Goal: Contribute content: Contribute content

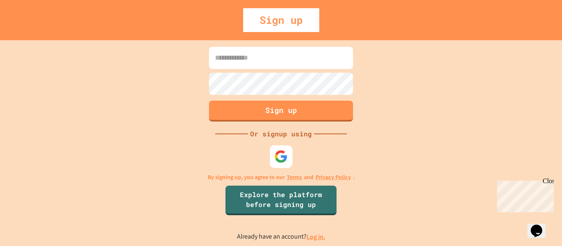
click at [282, 162] on img at bounding box center [281, 157] width 14 height 14
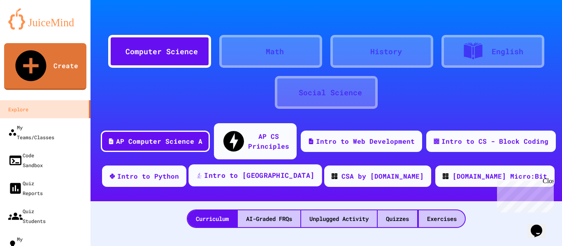
click at [280, 171] on div "Intro to [GEOGRAPHIC_DATA]" at bounding box center [259, 176] width 110 height 10
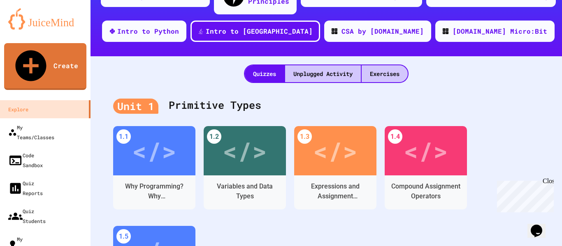
scroll to position [164, 0]
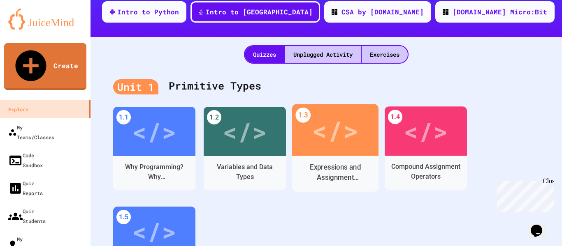
click at [333, 131] on div "</>" at bounding box center [335, 130] width 46 height 39
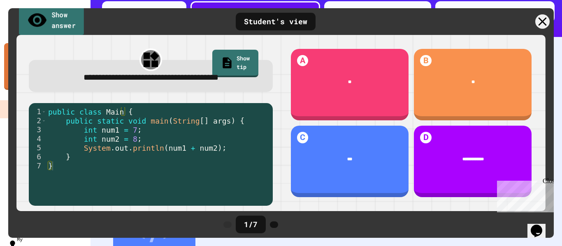
click at [58, 25] on link "Show answer" at bounding box center [51, 21] width 65 height 32
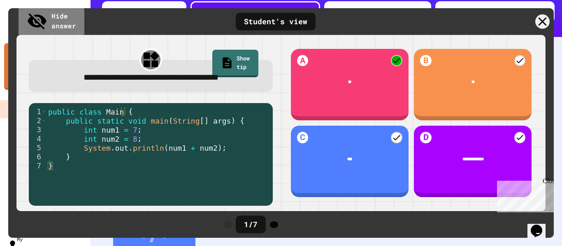
click at [274, 225] on icon at bounding box center [274, 225] width 0 height 0
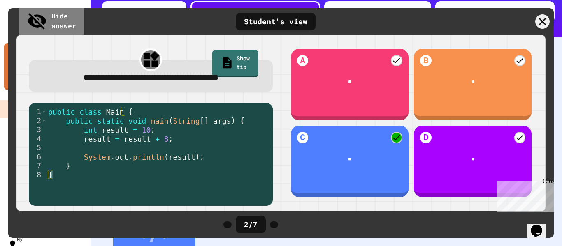
click at [274, 225] on icon at bounding box center [274, 225] width 0 height 0
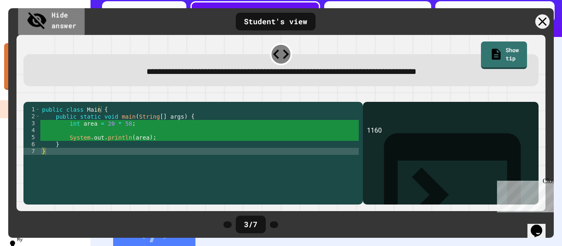
click at [58, 19] on link "Hide answer" at bounding box center [51, 21] width 67 height 32
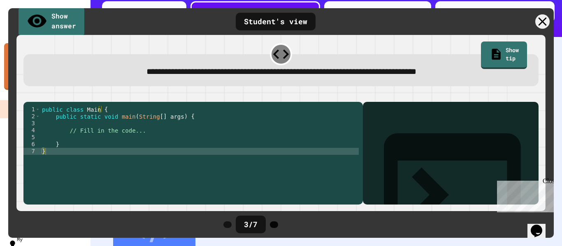
click at [274, 225] on icon at bounding box center [274, 225] width 0 height 0
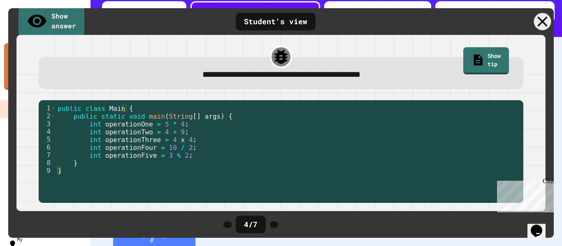
click at [538, 23] on icon at bounding box center [542, 21] width 17 height 17
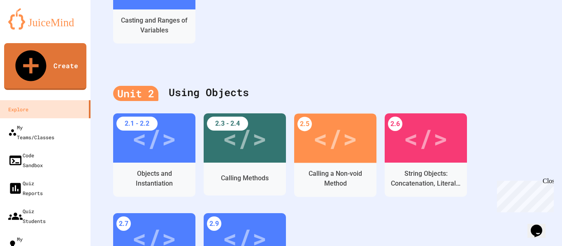
scroll to position [452, 0]
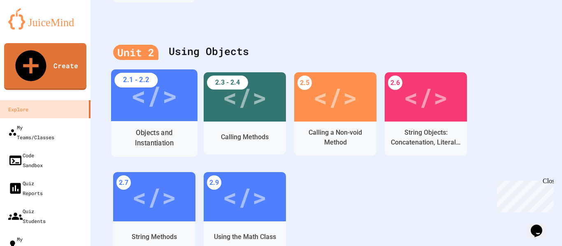
click at [157, 128] on div "Objects and Instantiation" at bounding box center [155, 138] width 74 height 21
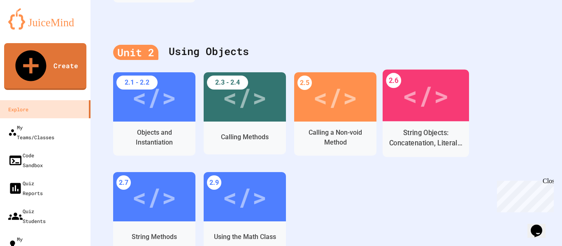
click at [417, 100] on div "</>" at bounding box center [425, 95] width 46 height 39
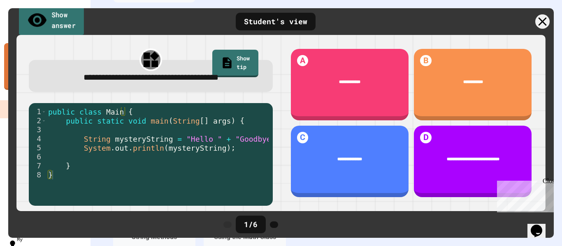
click at [78, 23] on link "Show answer" at bounding box center [51, 21] width 65 height 32
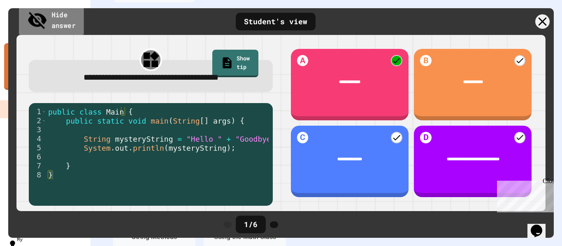
click at [78, 23] on link "Hide answer" at bounding box center [51, 21] width 65 height 32
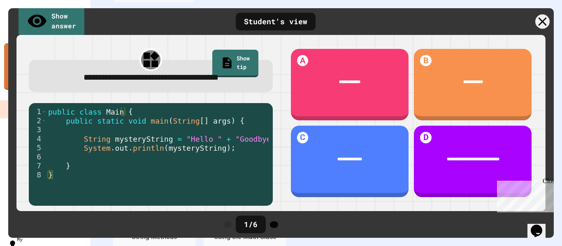
click at [274, 225] on icon at bounding box center [274, 225] width 0 height 0
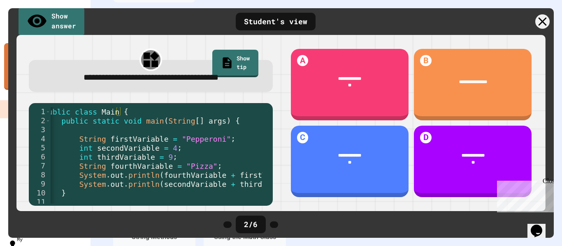
scroll to position [0, 35]
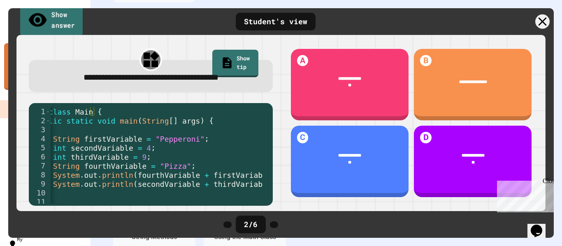
click at [66, 23] on link "Show answer" at bounding box center [51, 21] width 63 height 32
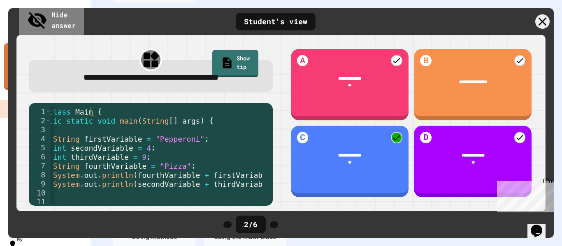
click at [66, 23] on link "Hide answer" at bounding box center [51, 21] width 65 height 32
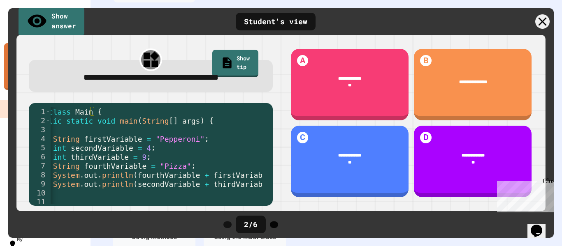
click at [282, 227] on icon at bounding box center [278, 230] width 7 height 7
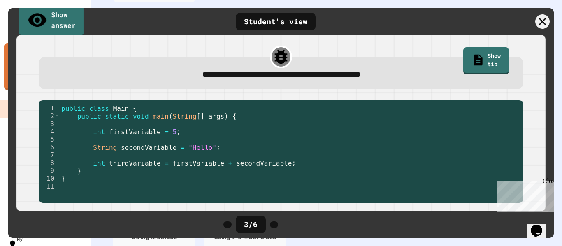
click at [64, 21] on link "Show answer" at bounding box center [51, 21] width 64 height 32
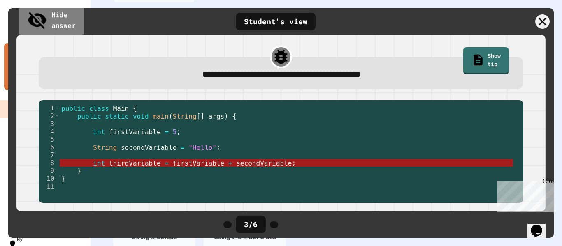
click at [64, 21] on link "Hide answer" at bounding box center [51, 21] width 65 height 32
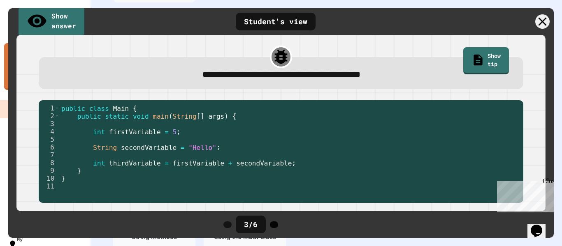
click at [274, 225] on icon at bounding box center [274, 225] width 0 height 0
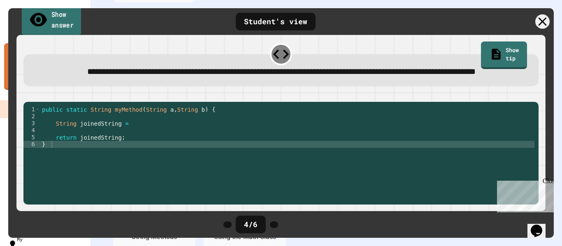
click at [59, 20] on link "Show answer" at bounding box center [52, 21] width 60 height 32
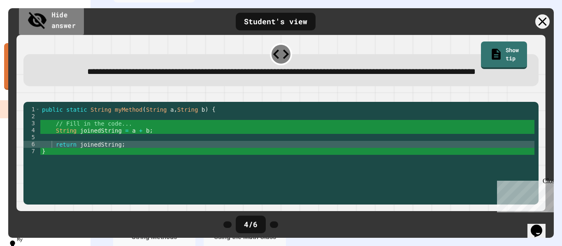
click at [59, 20] on link "Hide answer" at bounding box center [51, 21] width 65 height 32
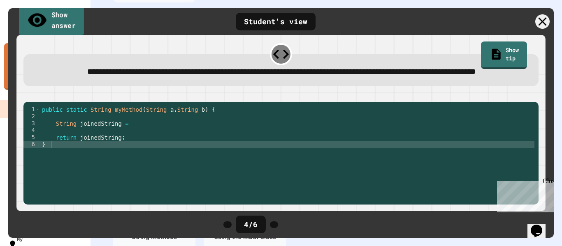
click at [59, 20] on link "Show answer" at bounding box center [51, 21] width 65 height 32
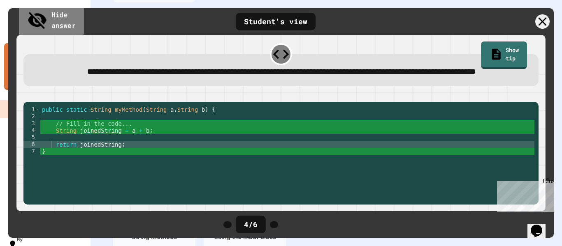
click at [59, 20] on link "Hide answer" at bounding box center [51, 21] width 65 height 32
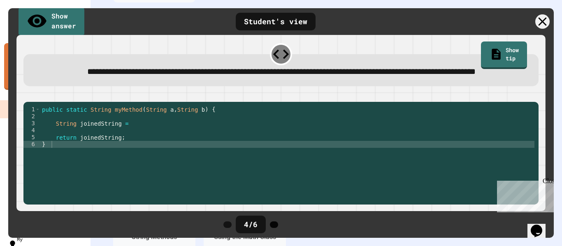
click at [274, 225] on icon at bounding box center [274, 225] width 0 height 0
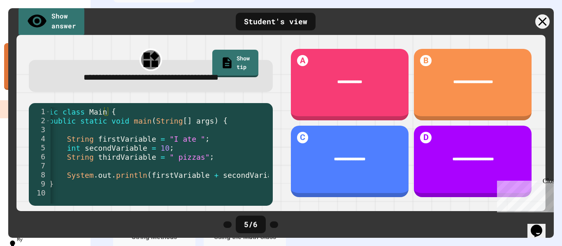
scroll to position [0, 22]
click at [48, 20] on link "Show answer" at bounding box center [51, 21] width 65 height 32
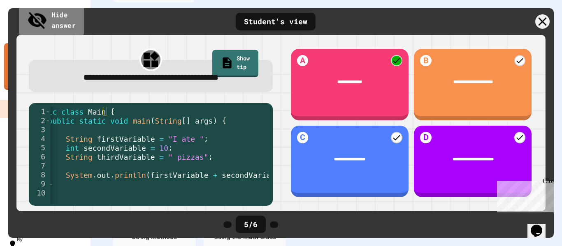
click at [48, 20] on link "Hide answer" at bounding box center [51, 21] width 65 height 32
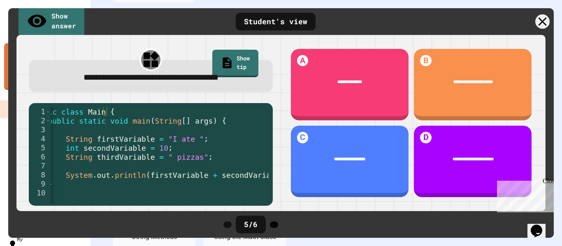
click at [274, 225] on icon at bounding box center [274, 225] width 0 height 0
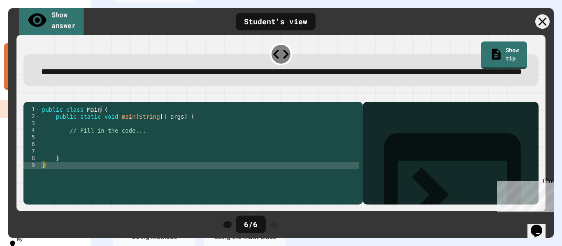
click at [62, 23] on link "Show answer" at bounding box center [51, 21] width 65 height 32
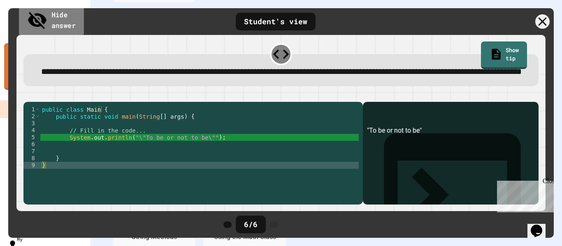
click at [62, 23] on link "Hide answer" at bounding box center [51, 21] width 65 height 32
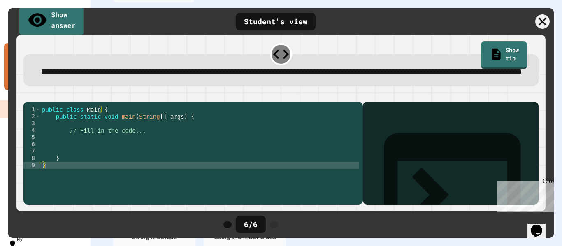
click at [80, 20] on link "Show answer" at bounding box center [51, 21] width 64 height 32
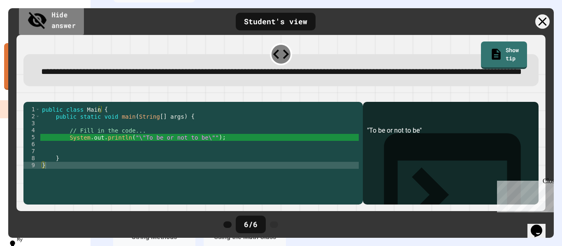
click at [80, 20] on link "Hide answer" at bounding box center [51, 21] width 65 height 32
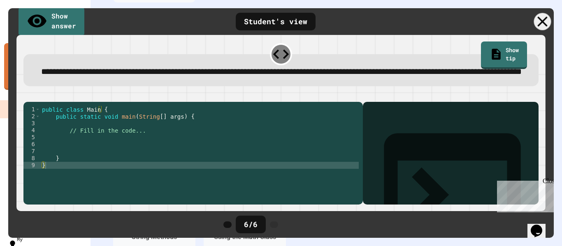
click at [537, 23] on div at bounding box center [542, 21] width 17 height 17
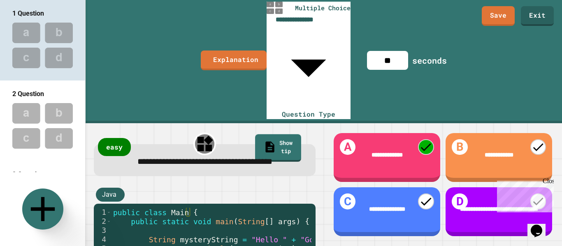
scroll to position [40, 0]
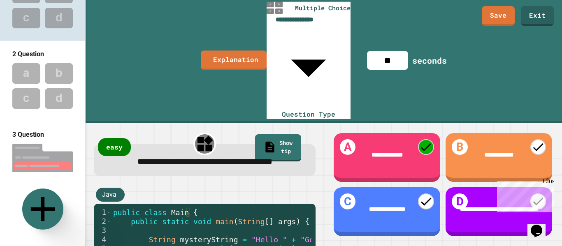
click at [62, 53] on div "2 Question" at bounding box center [42, 54] width 85 height 10
type input "**"
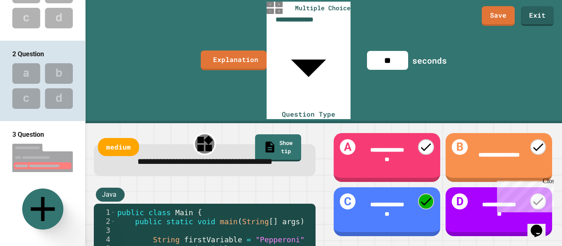
click at [56, 140] on img at bounding box center [42, 167] width 85 height 55
type input "**********"
type input "**"
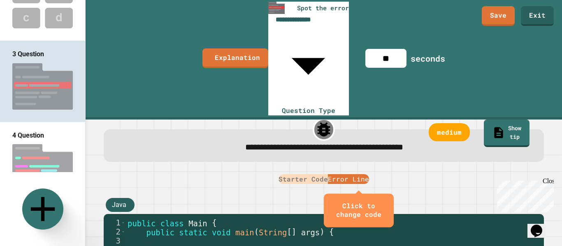
scroll to position [122, 0]
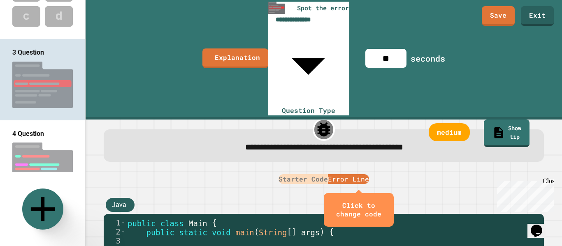
click at [55, 129] on div "4 Question" at bounding box center [42, 134] width 85 height 10
type input "**********"
type input "**"
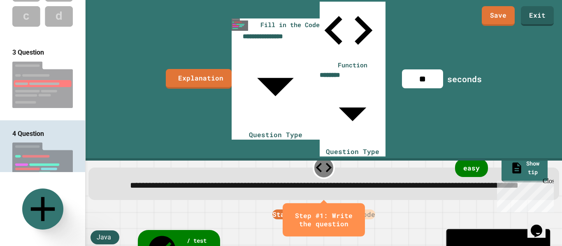
click at [356, 220] on icon "close" at bounding box center [356, 220] width 0 height 0
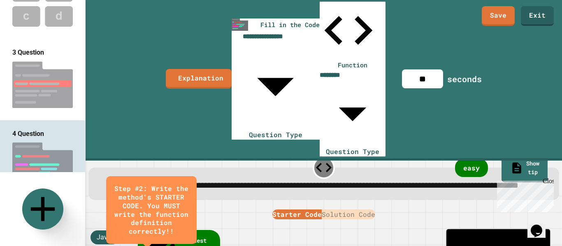
click at [190, 153] on div "**********" at bounding box center [324, 196] width 476 height 86
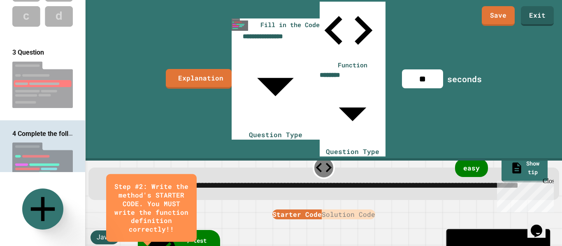
click at [188, 208] on button "close" at bounding box center [188, 208] width 0 height 0
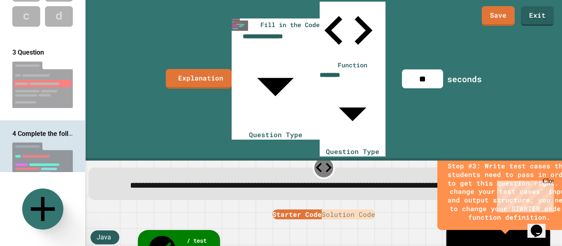
click at [561, 192] on button "close" at bounding box center [573, 192] width 0 height 0
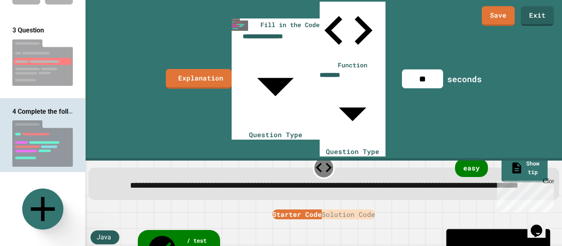
scroll to position [163, 0]
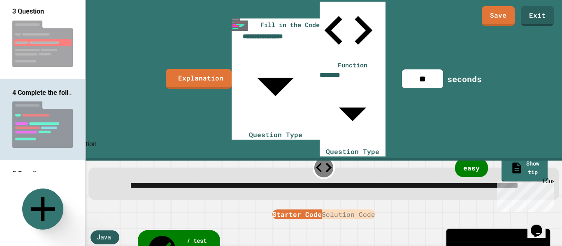
click at [87, 157] on icon "Delete question" at bounding box center [90, 160] width 6 height 7
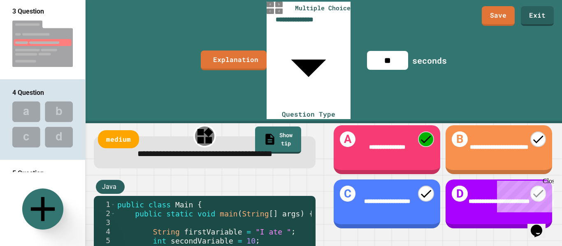
scroll to position [0, 0]
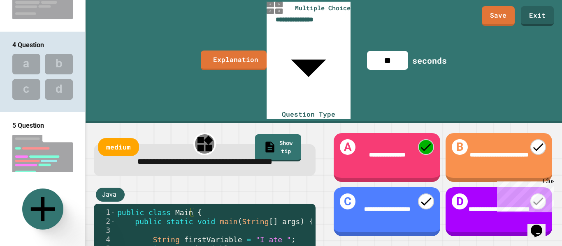
click at [67, 131] on img at bounding box center [42, 158] width 85 height 55
type input "**********"
type input "***"
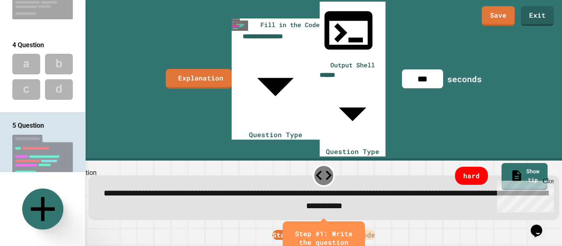
click at [87, 190] on icon "Delete question" at bounding box center [90, 193] width 6 height 7
type input "**********"
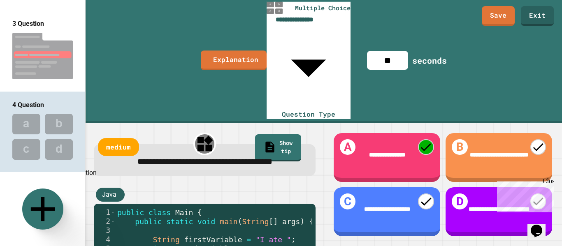
scroll to position [134, 0]
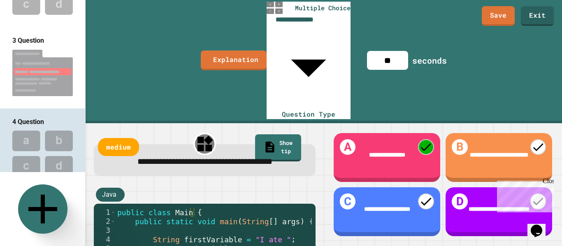
click at [48, 206] on icon at bounding box center [42, 209] width 49 height 49
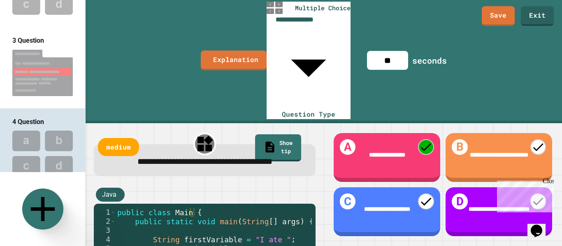
type input "**"
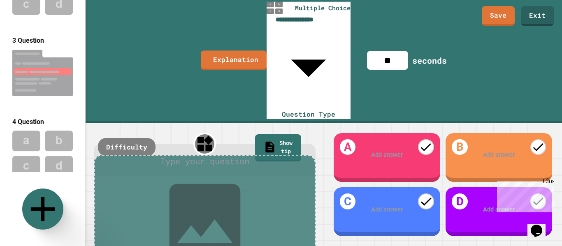
scroll to position [211, 0]
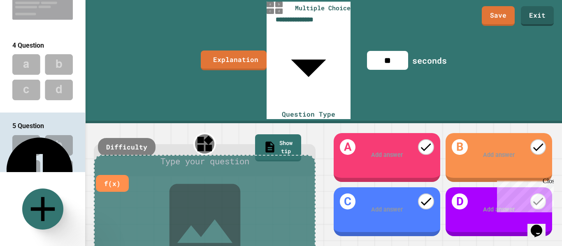
click at [177, 155] on div at bounding box center [205, 161] width 198 height 13
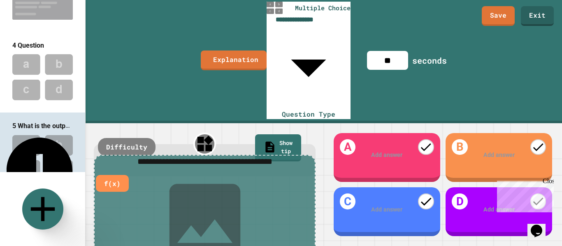
click at [211, 173] on icon at bounding box center [204, 219] width 95 height 95
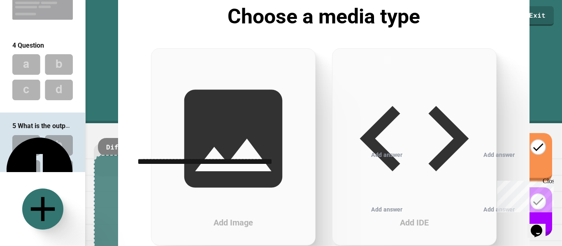
click at [379, 139] on div "Add IDE" at bounding box center [414, 146] width 164 height 197
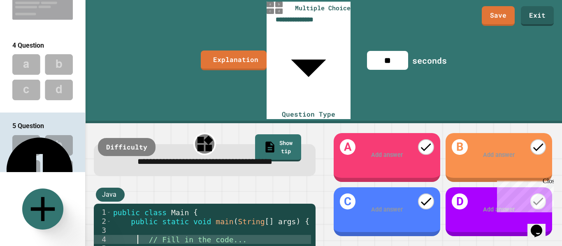
type textarea "**********"
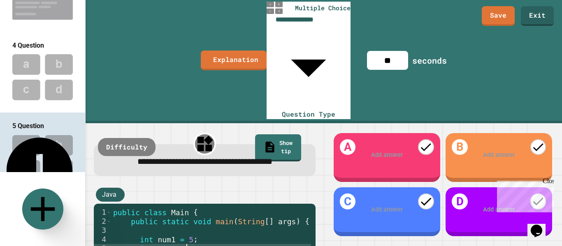
scroll to position [0, 4]
type textarea "**********"
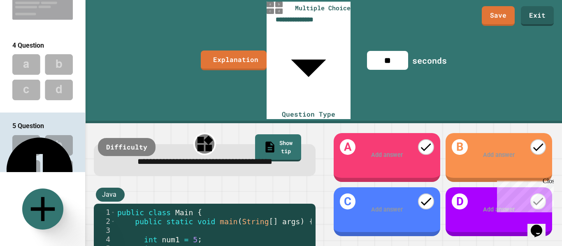
scroll to position [0, 8]
type textarea "**********"
click at [388, 151] on div at bounding box center [386, 155] width 82 height 9
click at [495, 139] on div "Add answer" at bounding box center [498, 155] width 106 height 33
click at [496, 151] on div at bounding box center [499, 155] width 82 height 9
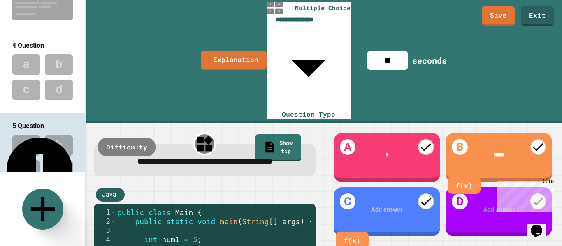
click at [382, 206] on div at bounding box center [386, 210] width 83 height 9
click at [385, 207] on span "**********" at bounding box center [387, 210] width 24 height 6
click at [421, 192] on div at bounding box center [425, 201] width 19 height 19
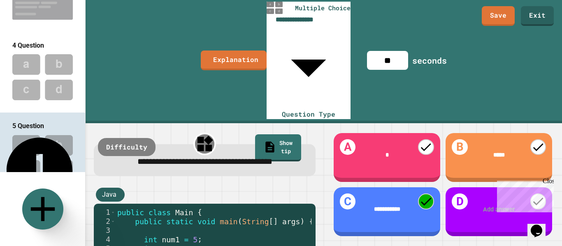
click at [481, 206] on div at bounding box center [499, 210] width 82 height 9
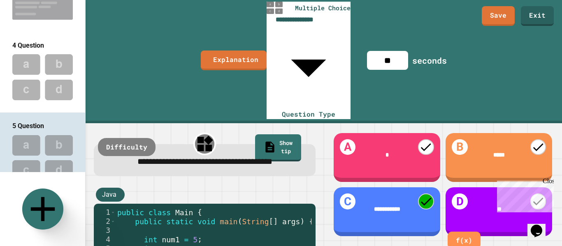
click at [549, 182] on div "Close" at bounding box center [547, 183] width 10 height 10
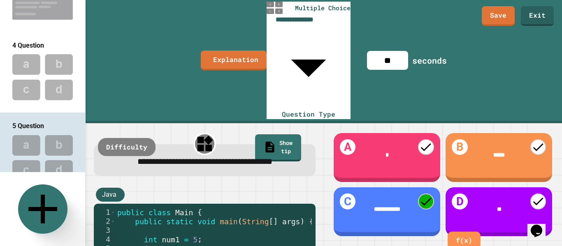
click at [37, 209] on icon at bounding box center [42, 209] width 29 height 29
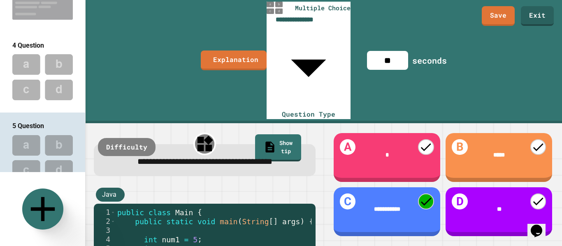
type input "**********"
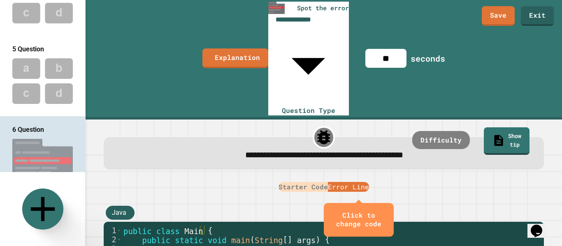
click at [385, 220] on icon "close" at bounding box center [385, 220] width 0 height 0
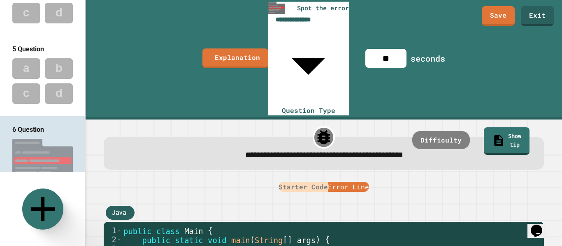
click at [306, 182] on button "Starter Code" at bounding box center [302, 187] width 49 height 10
type button "starter-code"
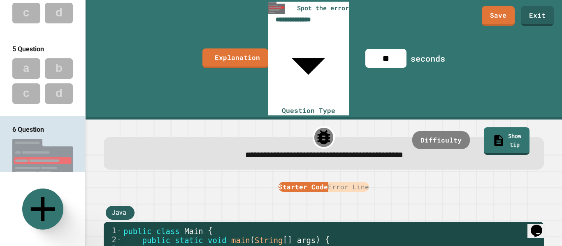
type textarea "**********"
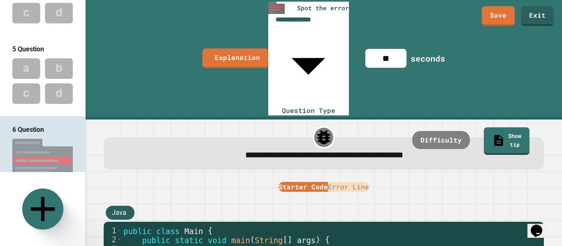
drag, startPoint x: 285, startPoint y: 181, endPoint x: 256, endPoint y: 182, distance: 29.2
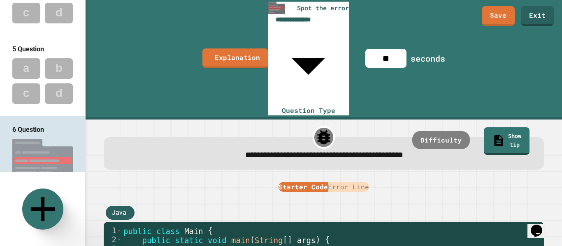
scroll to position [0, 6]
type textarea "*"
click at [349, 182] on button "Error Line" at bounding box center [348, 187] width 41 height 10
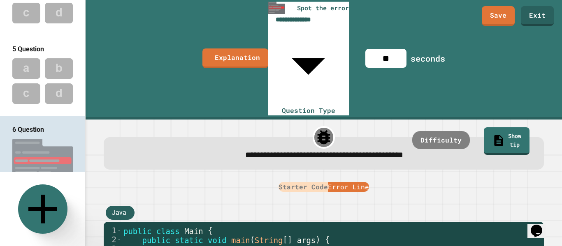
click at [37, 208] on icon at bounding box center [42, 209] width 49 height 49
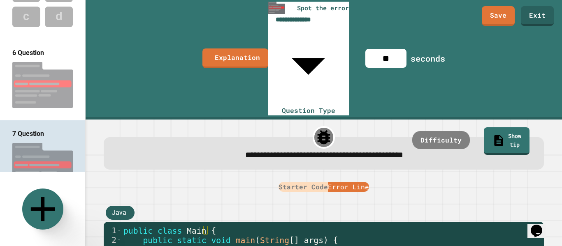
click at [302, 182] on button "Starter Code" at bounding box center [302, 187] width 49 height 10
drag, startPoint x: 292, startPoint y: 183, endPoint x: 268, endPoint y: 184, distance: 24.7
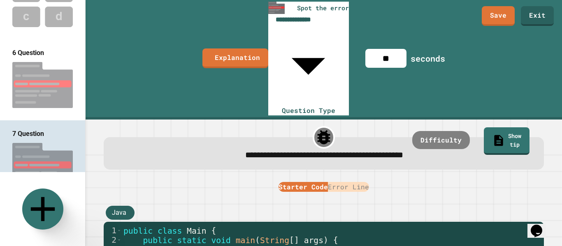
type textarea "**********"
click at [87, 199] on icon "Delete question" at bounding box center [90, 202] width 6 height 7
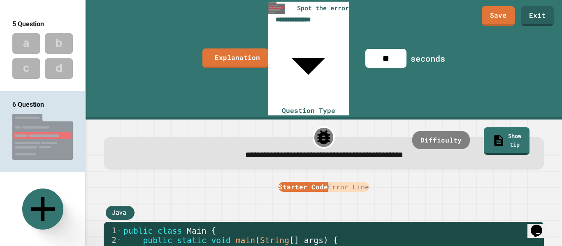
scroll to position [287, 0]
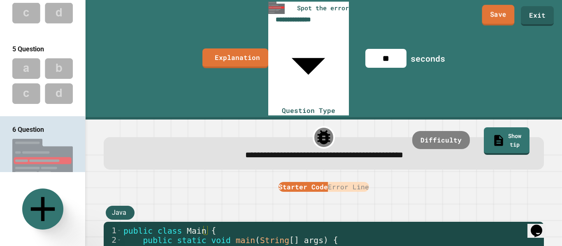
click at [496, 13] on link "Save" at bounding box center [498, 15] width 32 height 21
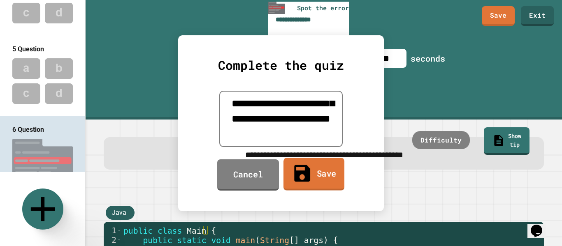
click at [317, 176] on link "Save" at bounding box center [313, 174] width 61 height 33
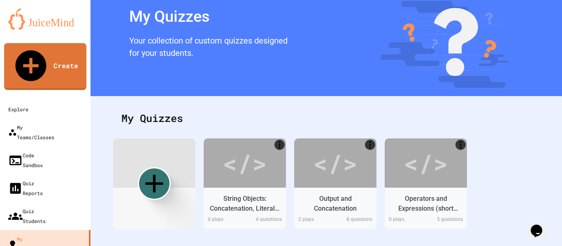
scroll to position [43, 0]
